Goal: Complete application form

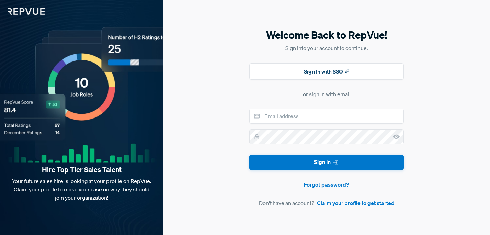
type input "[EMAIL_ADDRESS][DOMAIN_NAME]"
click at [344, 202] on link "Claim your profile to get started" at bounding box center [356, 203] width 78 height 8
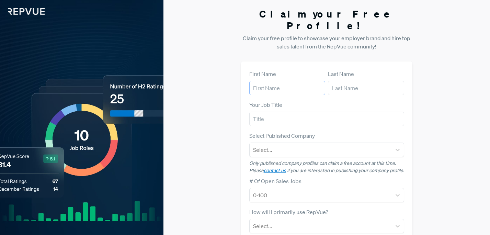
click at [298, 81] on input "text" at bounding box center [287, 88] width 76 height 14
type input "Callum"
type input "[PERSON_NAME]"
click at [285, 112] on input "text" at bounding box center [326, 119] width 155 height 14
type input "Partner - GTM"
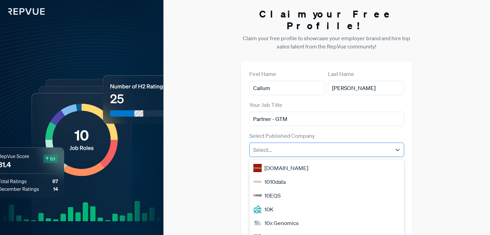
click at [310, 145] on div at bounding box center [320, 150] width 135 height 10
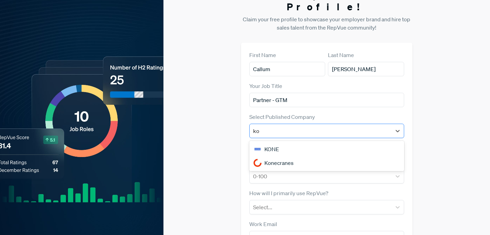
type input "k"
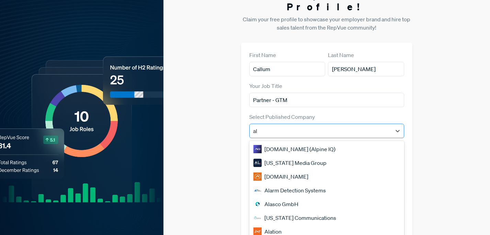
type input "a"
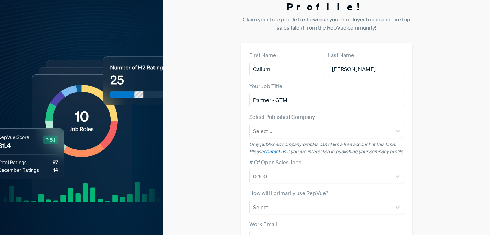
click at [464, 113] on div "Claim your Free Profile! Claim your free profile to showcase your employer bran…" at bounding box center [327, 154] width 327 height 346
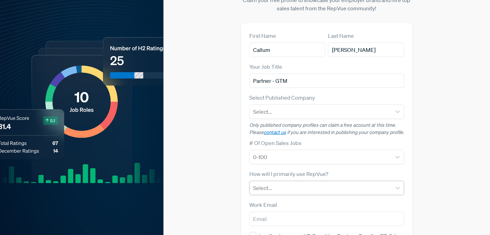
scroll to position [0, 0]
